Goal: Transaction & Acquisition: Obtain resource

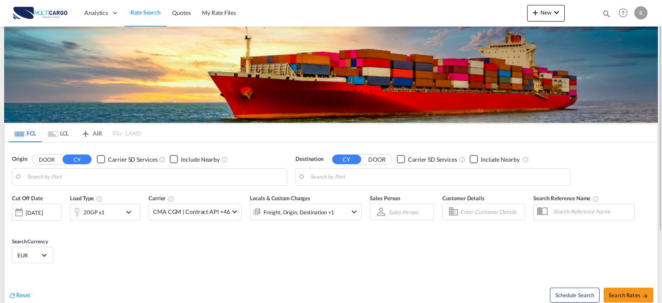
type input "Leixoes, PTLEI"
type input "[GEOGRAPHIC_DATA], CRPMN"
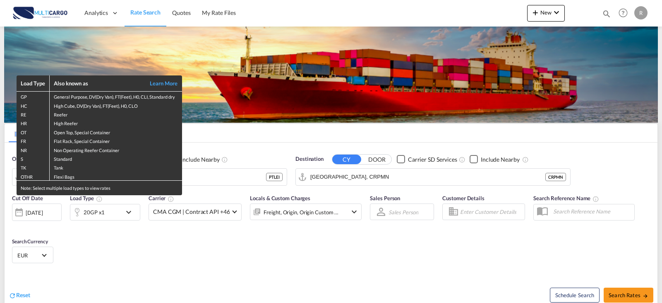
click at [130, 209] on div "Load Type Also known as Learn More GP General Purpose, DV(Dry Van), FT(Feet), H…" at bounding box center [331, 151] width 662 height 303
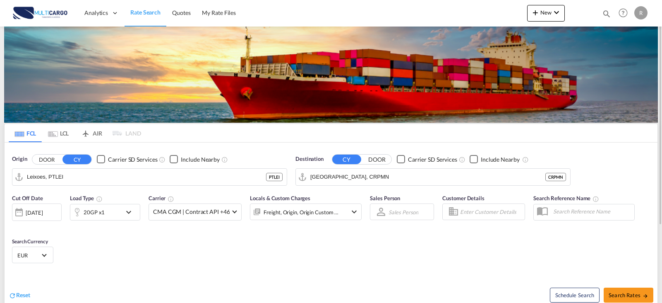
click at [129, 214] on md-icon "icon-chevron-down" at bounding box center [131, 212] width 14 height 10
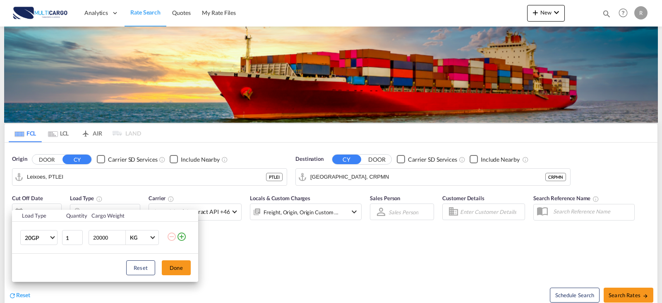
click at [183, 237] on md-icon "icon-plus-circle-outline" at bounding box center [182, 236] width 10 height 10
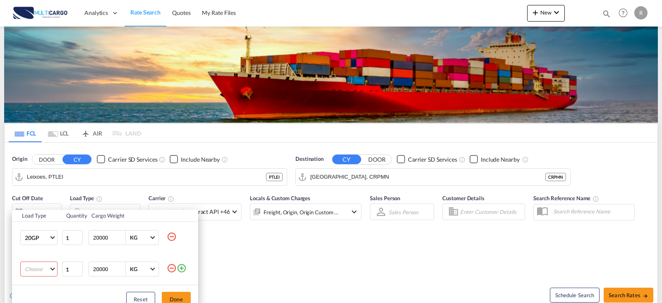
click at [44, 271] on md-select "Choose 20GP 40GP 40HC 45HC 20RE 40RE 40HR 20OT 40OT 20FR 40FR 40NR 20NR 45S 20T…" at bounding box center [38, 268] width 37 height 15
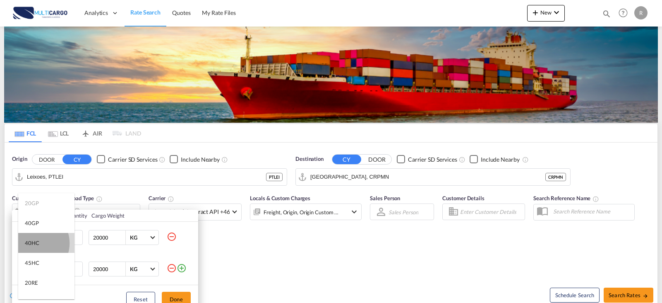
click at [34, 243] on div "40HC" at bounding box center [32, 242] width 14 height 7
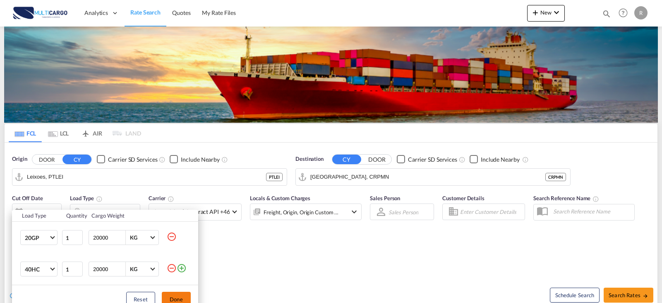
click at [176, 293] on button "Done" at bounding box center [176, 298] width 29 height 15
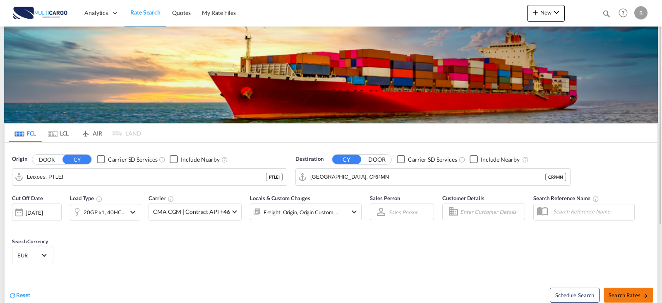
click at [642, 293] on span "Search Rates" at bounding box center [629, 294] width 40 height 7
type input "PTLEI to CRPMN / [DATE]"
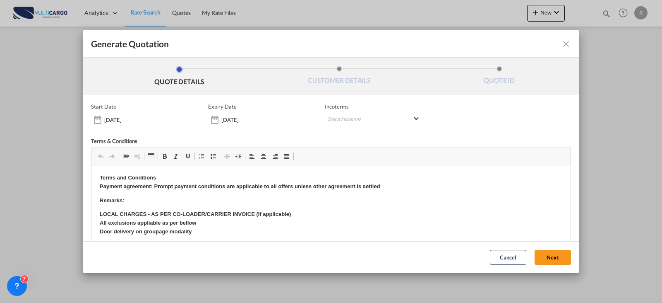
click at [350, 123] on md-select "Select Incoterms DDP - export Delivery Duty Paid DAP - export Delivered at Plac…" at bounding box center [373, 119] width 96 height 15
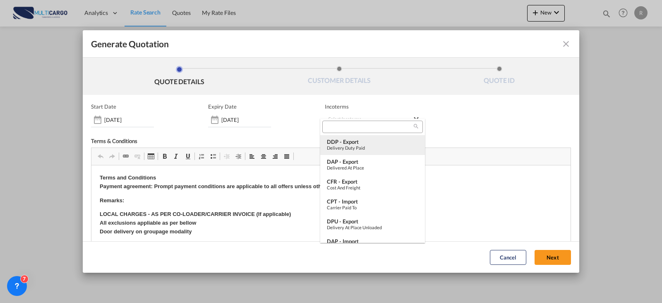
type md-option "[object Object]"
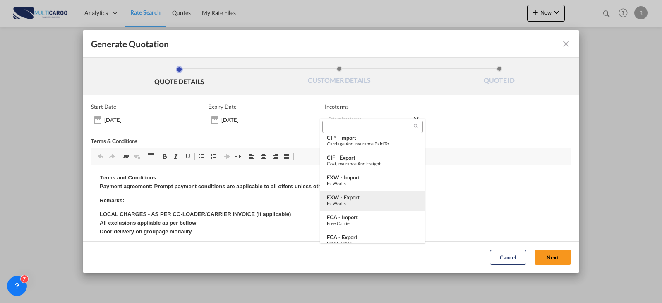
click at [361, 198] on div "EXW - export" at bounding box center [373, 197] width 92 height 7
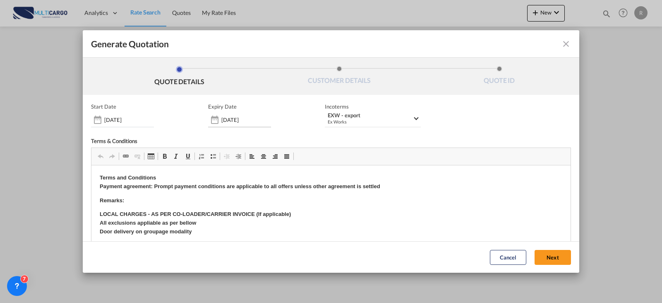
click at [231, 115] on div "25 Sep 2025" at bounding box center [239, 119] width 63 height 15
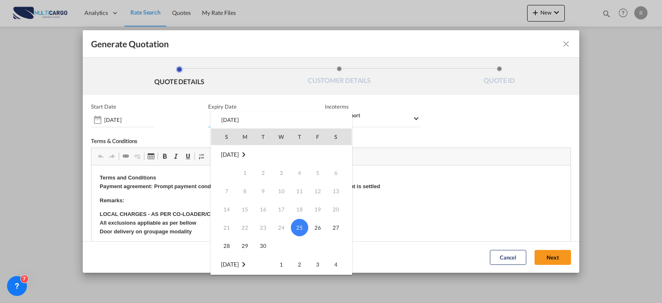
scroll to position [124, 0]
click at [316, 211] on span "31" at bounding box center [318, 213] width 17 height 17
type input "31 Oct 2025"
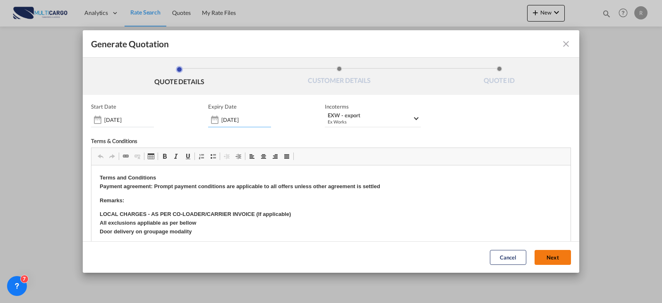
click at [540, 255] on button "Next" at bounding box center [553, 257] width 36 height 15
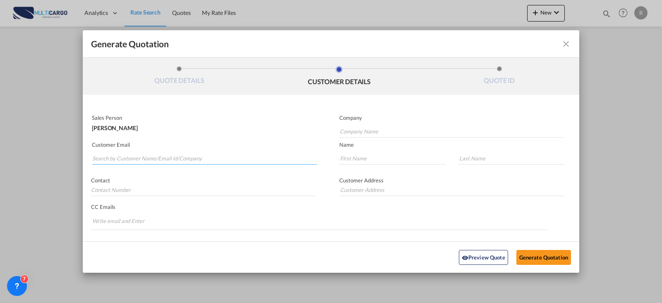
click at [207, 155] on input "Search by Customer Name/Email Id/Company" at bounding box center [204, 158] width 225 height 12
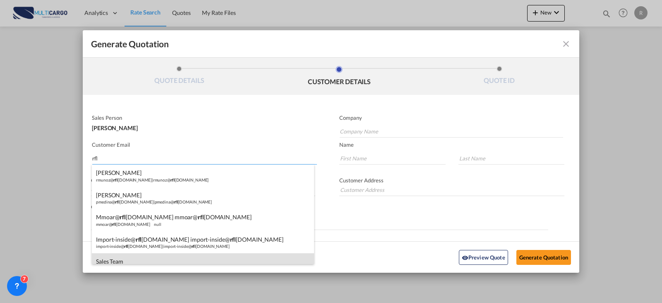
scroll to position [35, 0]
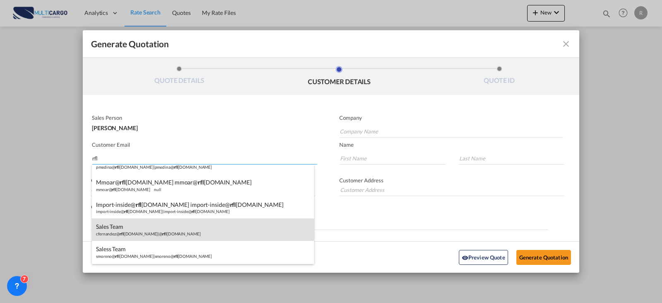
type input "rfl"
click at [166, 235] on div "Sales Team cfernandez@ rfl cargo.com | @ rfl cargo.com" at bounding box center [203, 229] width 222 height 22
type input "@rflcargo.com"
type input "cfernandez@rflcargo.com"
type input "Sales"
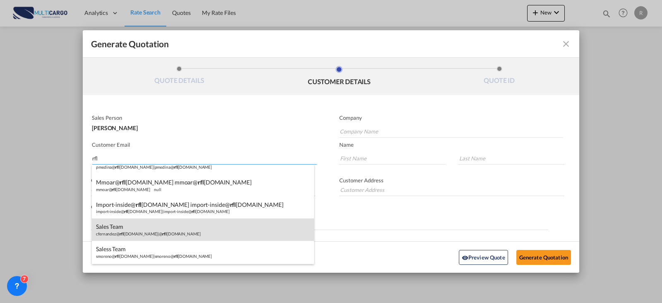
type input "Team"
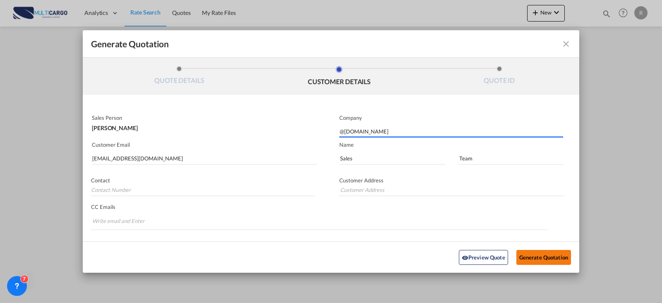
click at [547, 258] on button "Generate Quotation" at bounding box center [544, 256] width 55 height 15
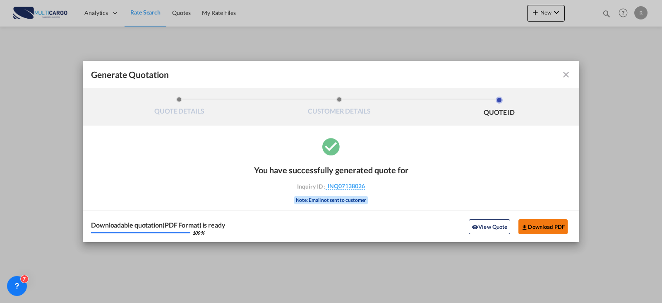
click at [554, 221] on button "Download PDF" at bounding box center [543, 226] width 49 height 15
